Goal: Information Seeking & Learning: Understand process/instructions

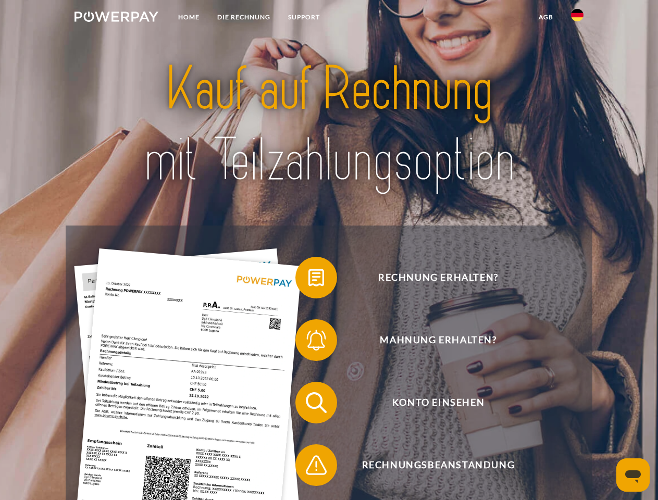
click at [116, 18] on img at bounding box center [116, 16] width 84 height 10
click at [577, 18] on img at bounding box center [577, 15] width 12 height 12
click at [545, 17] on link "agb" at bounding box center [546, 17] width 32 height 19
click at [308, 280] on span at bounding box center [300, 278] width 52 height 52
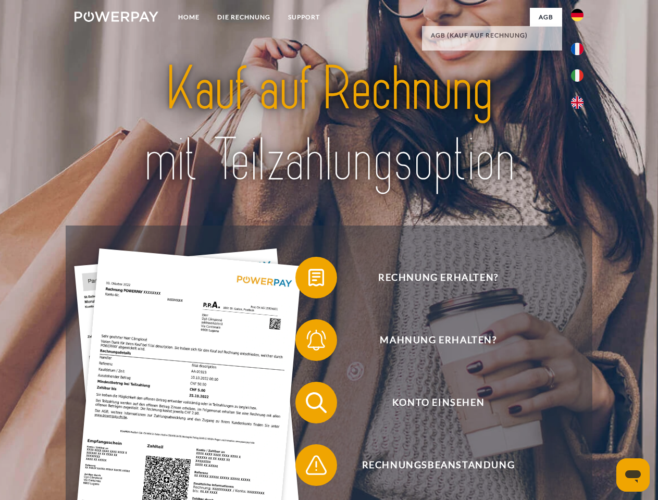
click at [308, 342] on span at bounding box center [300, 340] width 52 height 52
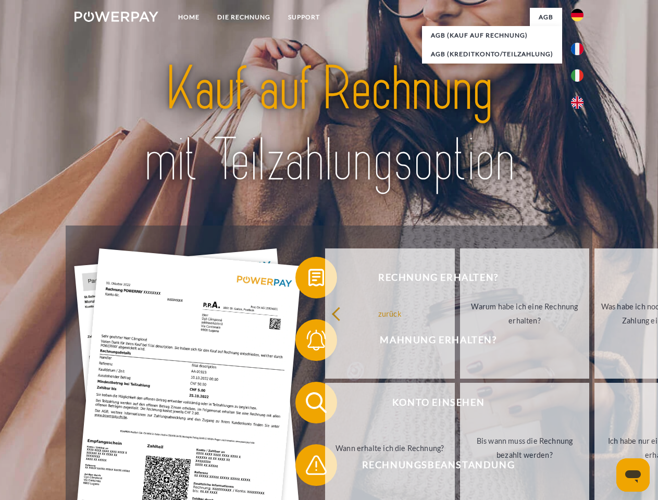
click at [460, 405] on link "Bis wann muss die Rechnung bezahlt werden?" at bounding box center [525, 448] width 130 height 130
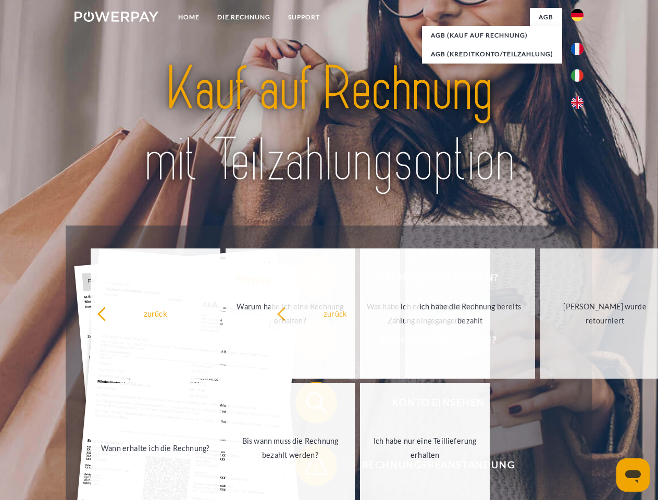
click at [308, 467] on span at bounding box center [300, 465] width 52 height 52
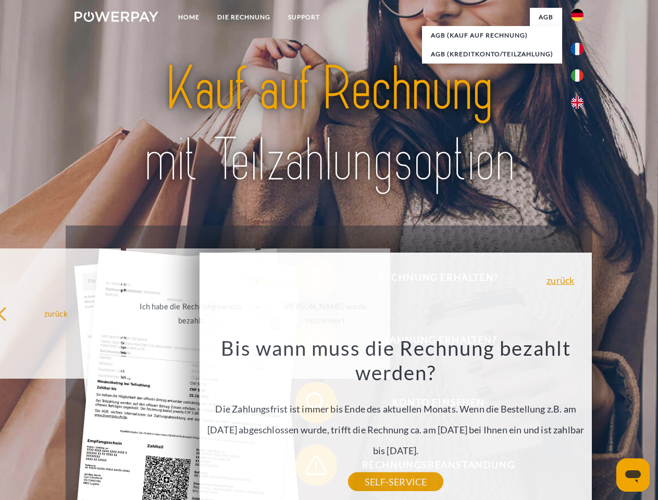
click at [633, 475] on icon "Messaging-Fenster öffnen" at bounding box center [633, 476] width 16 height 12
